Goal: Check status: Check status

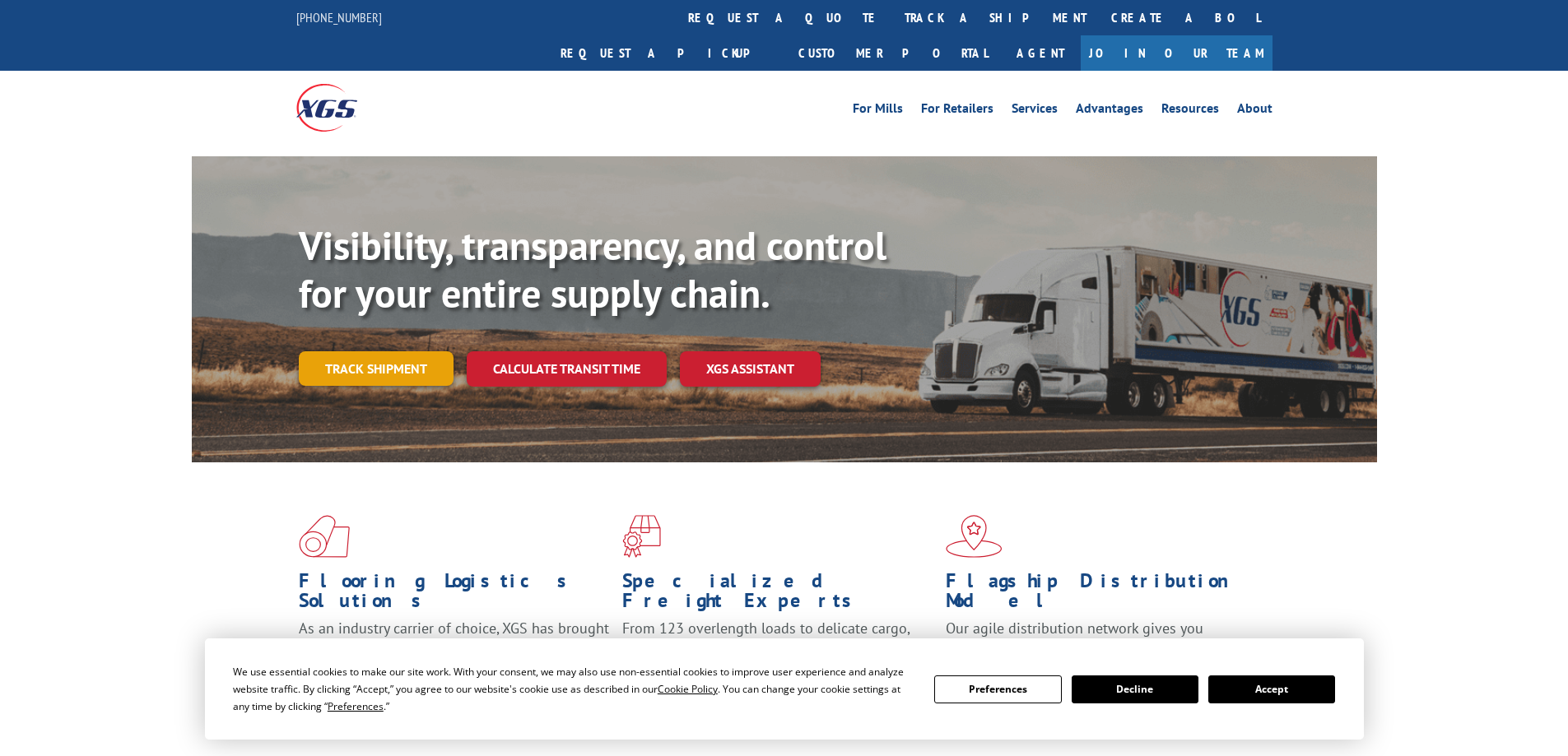
click at [405, 351] on link "Track shipment" at bounding box center [375, 368] width 154 height 34
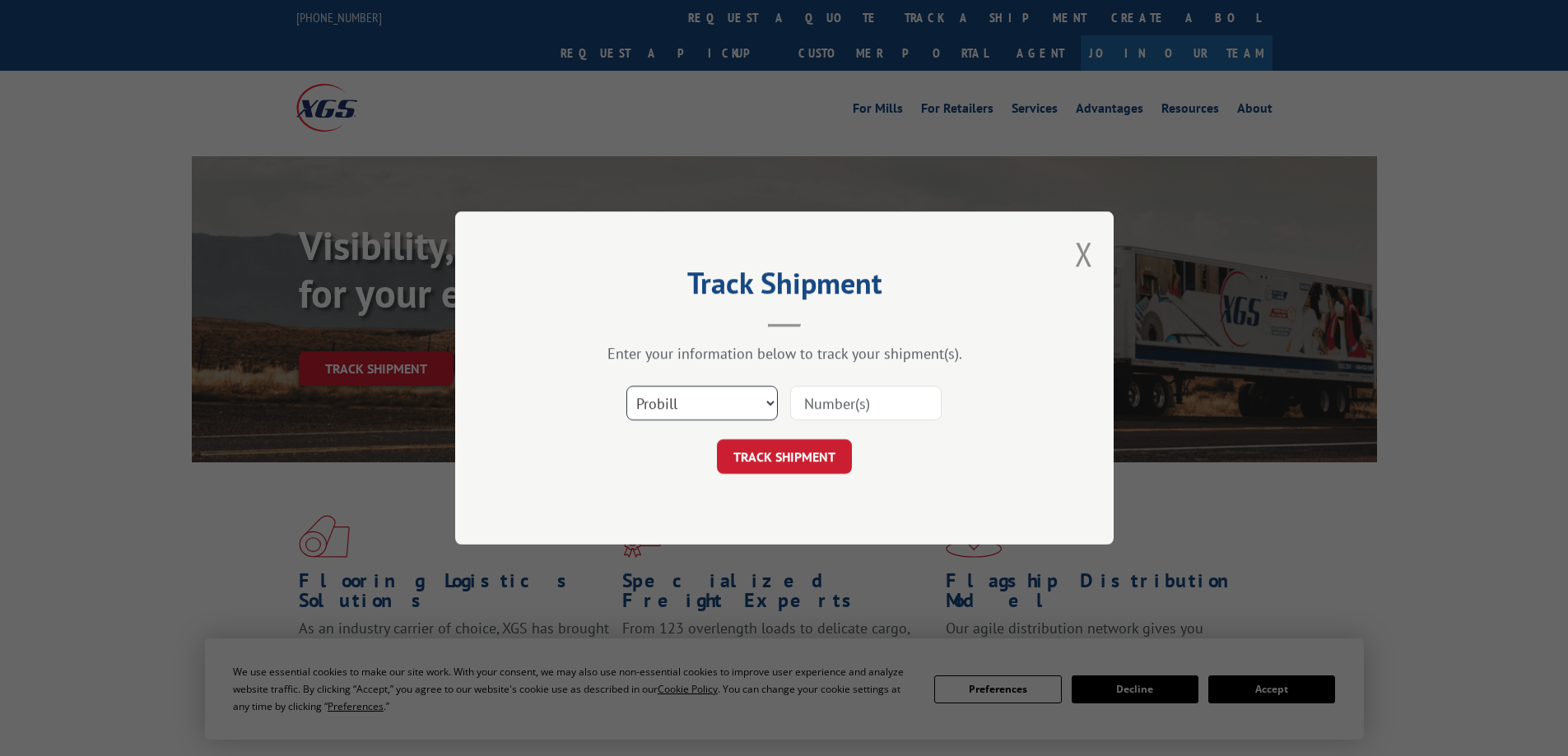
click at [766, 401] on select "Select category... Probill BOL PO" at bounding box center [702, 403] width 152 height 34
select select "bol"
click at [626, 386] on select "Select category... Probill BOL PO" at bounding box center [702, 403] width 152 height 34
click at [854, 402] on input at bounding box center [866, 403] width 152 height 34
type input "882311"
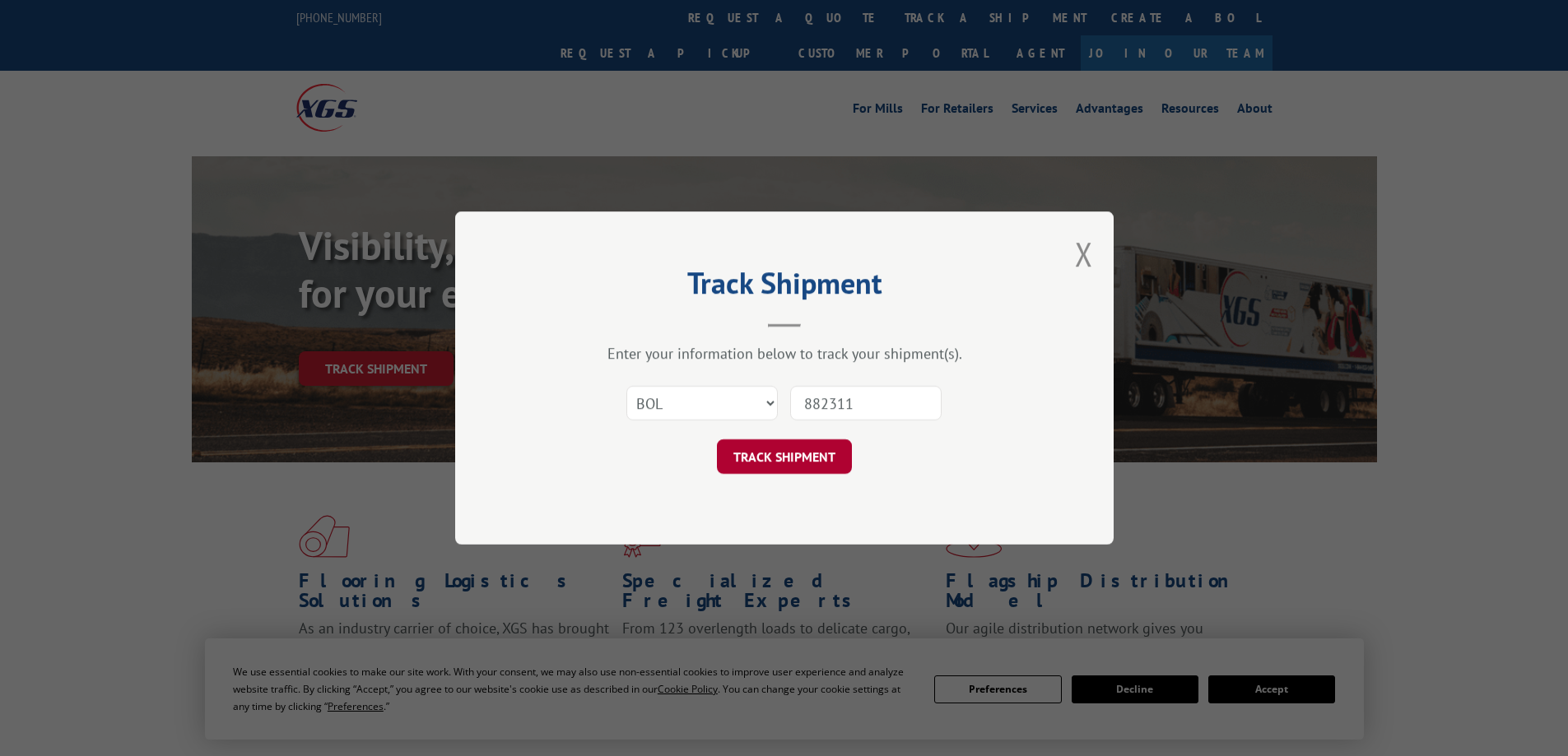
click at [816, 463] on button "TRACK SHIPMENT" at bounding box center [784, 456] width 135 height 34
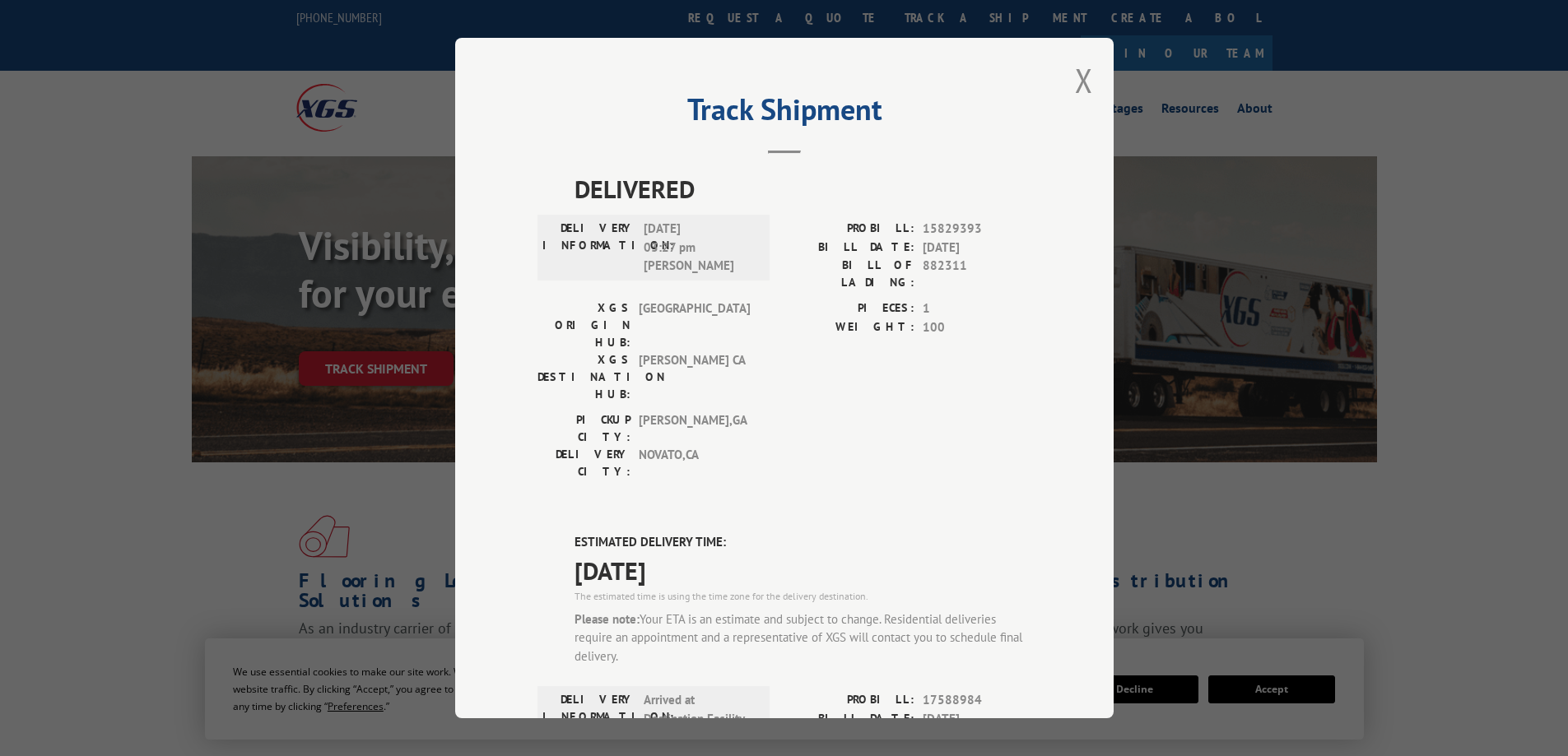
scroll to position [404, 0]
